Goal: Transaction & Acquisition: Purchase product/service

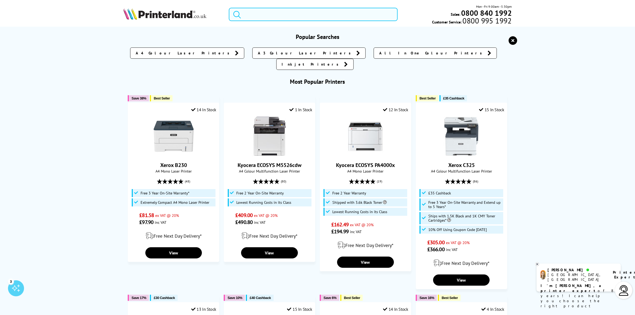
click at [301, 13] on input "search" at bounding box center [313, 14] width 169 height 13
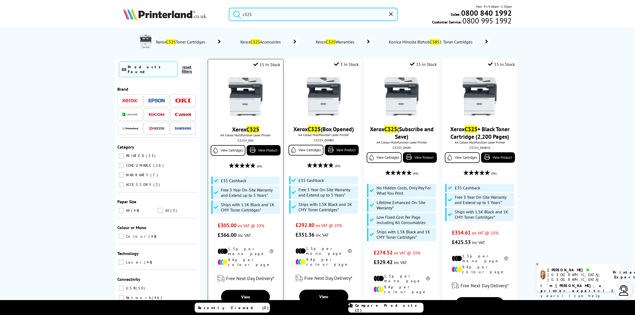
type input "c325"
click at [253, 98] on img at bounding box center [246, 97] width 40 height 40
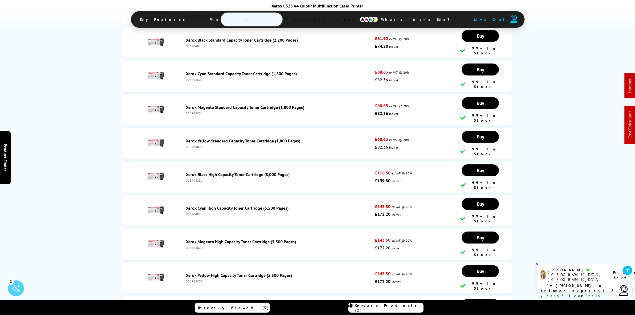
scroll to position [2045, 0]
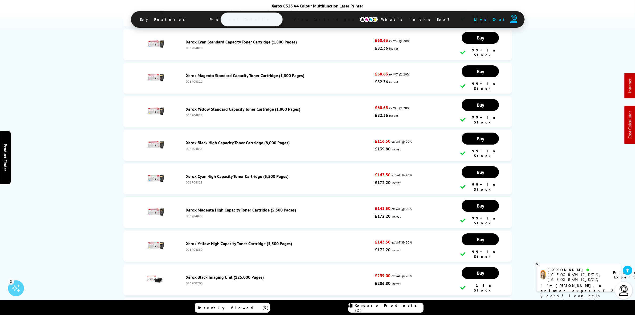
click at [199, 248] on div "006R04830" at bounding box center [279, 250] width 186 height 4
copy div "006R04830"
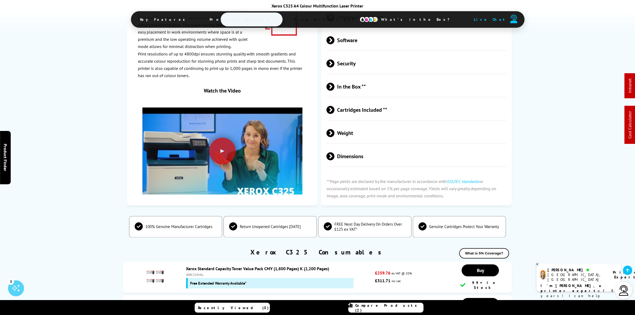
scroll to position [1745, 0]
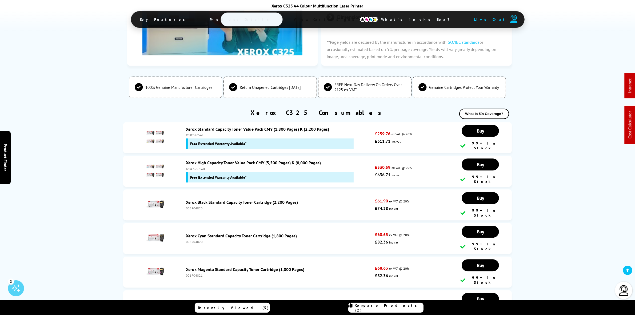
scroll to position [1826, 0]
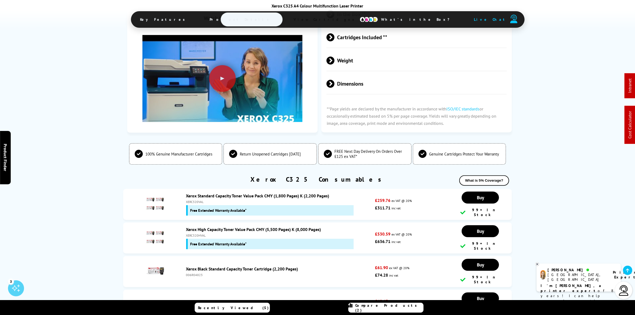
click at [228, 227] on link "Xerox High Capacity Toner Value Pack CMY (5,500 Pages) K (8,000 Pages)" at bounding box center [253, 229] width 135 height 5
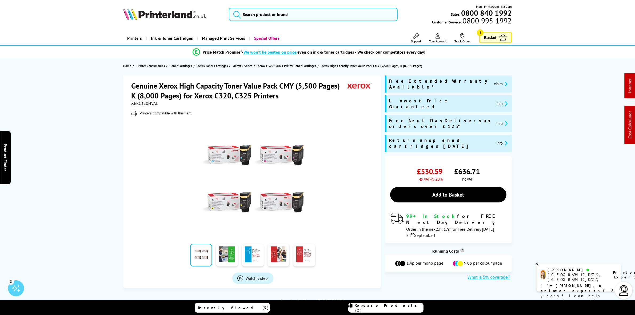
click at [180, 11] on img at bounding box center [164, 14] width 83 height 12
